Goal: Task Accomplishment & Management: Complete application form

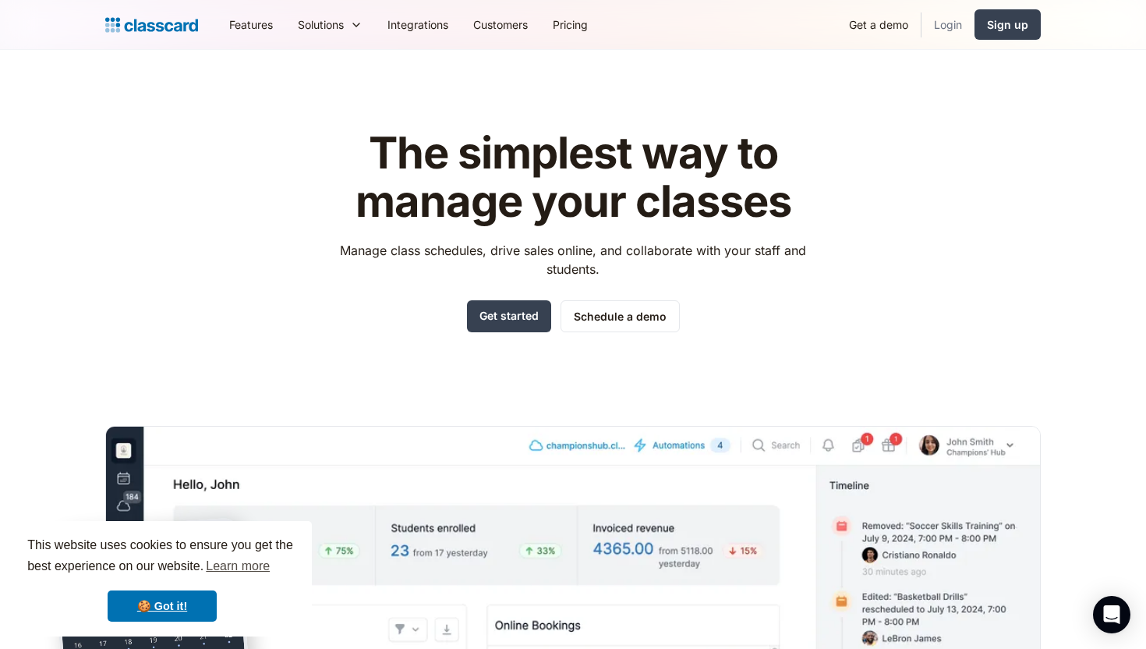
click at [943, 27] on link "Login" at bounding box center [948, 24] width 53 height 35
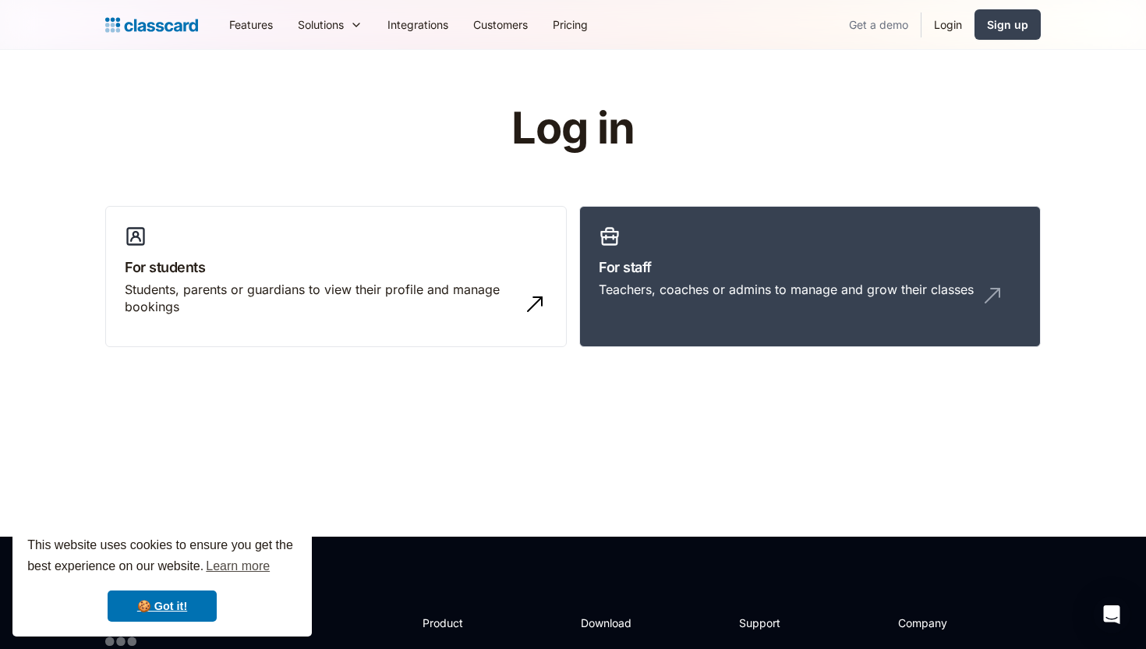
click at [879, 24] on link "Get a demo" at bounding box center [879, 24] width 84 height 35
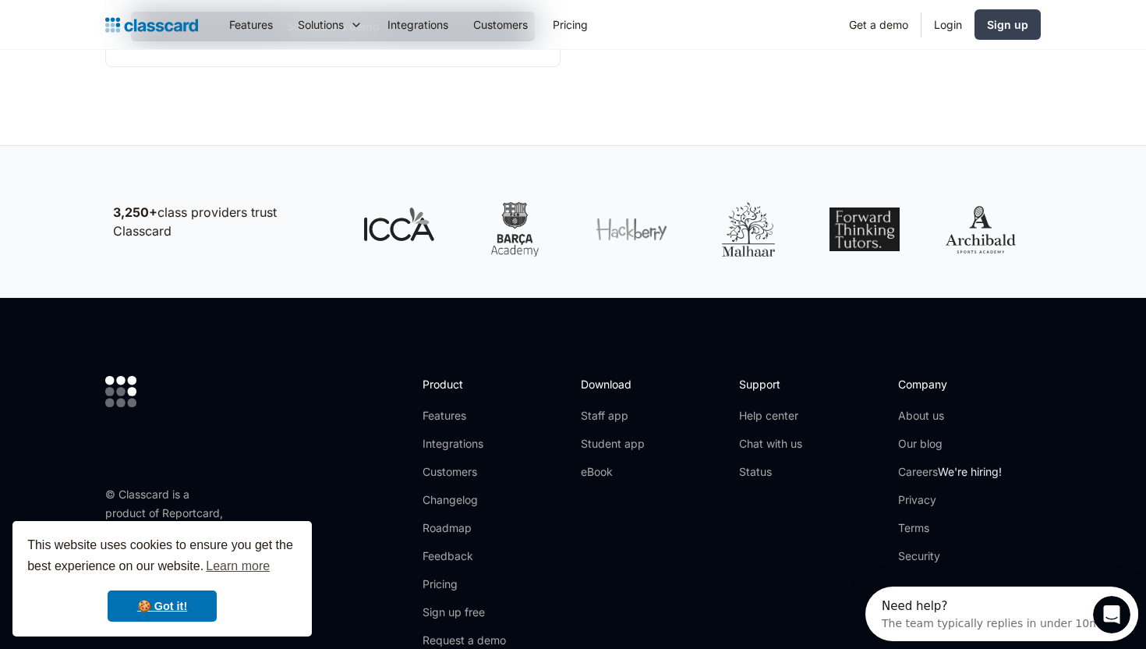
scroll to position [787, 0]
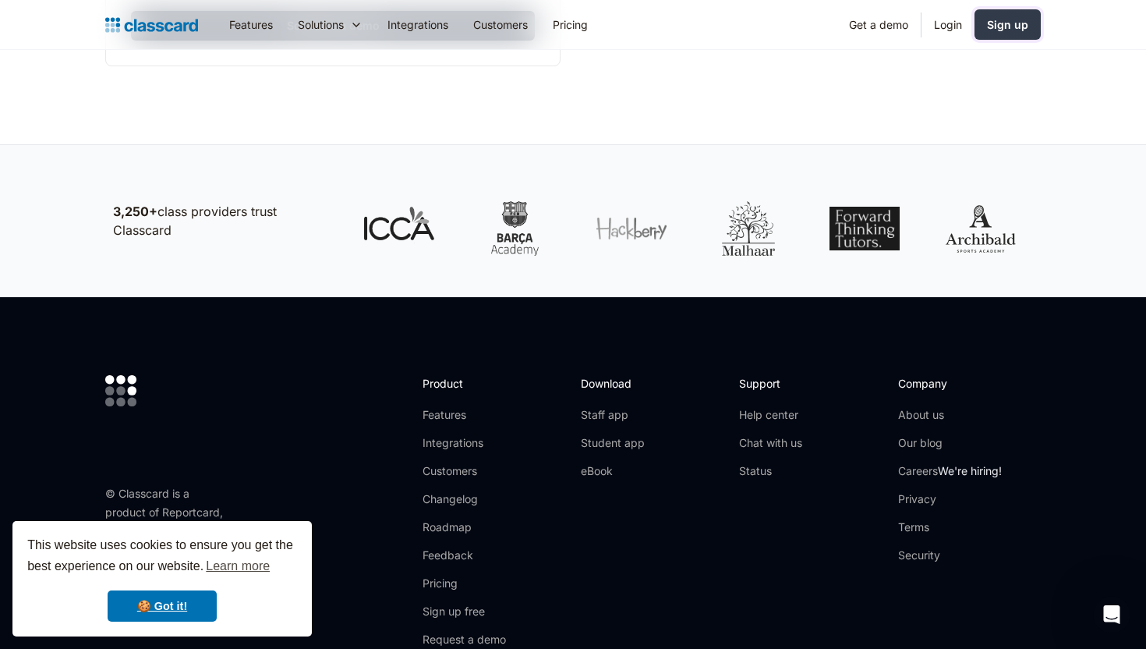
click at [1006, 28] on div "Sign up" at bounding box center [1007, 24] width 41 height 16
